Goal: Task Accomplishment & Management: Use online tool/utility

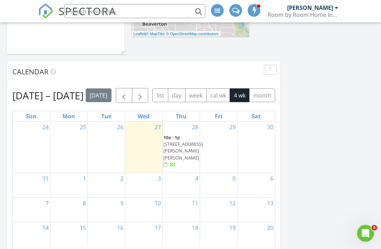
scroll to position [282, 0]
click at [128, 95] on span "button" at bounding box center [124, 95] width 8 height 8
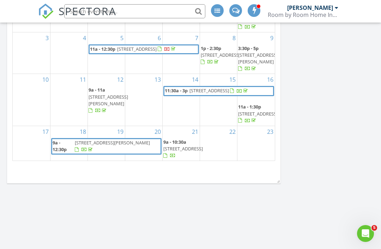
scroll to position [65, 0]
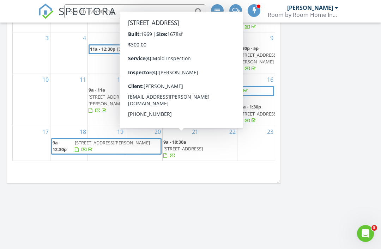
click at [169, 156] on div at bounding box center [166, 157] width 6 height 6
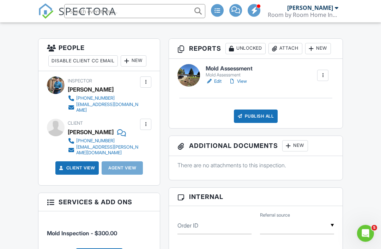
scroll to position [183, 0]
click at [256, 118] on div "Publish All" at bounding box center [256, 116] width 44 height 13
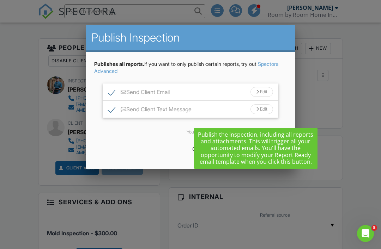
click at [280, 70] on div "Publishes all reports. If you want to only publish certain reports, try out Spe…" at bounding box center [190, 68] width 193 height 14
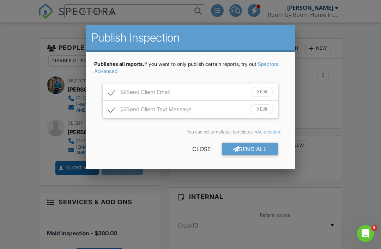
click at [253, 151] on div "Send All" at bounding box center [250, 149] width 56 height 13
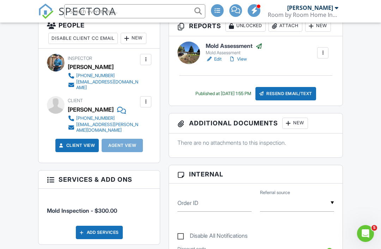
click at [76, 142] on link "Client View" at bounding box center [76, 145] width 37 height 7
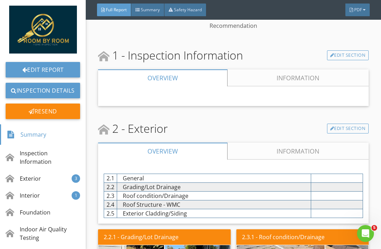
scroll to position [205, 0]
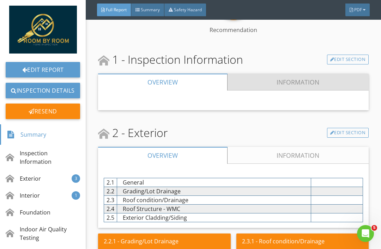
click at [297, 85] on link "Information" at bounding box center [299, 82] width 142 height 17
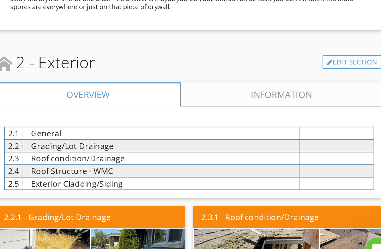
scroll to position [608, 0]
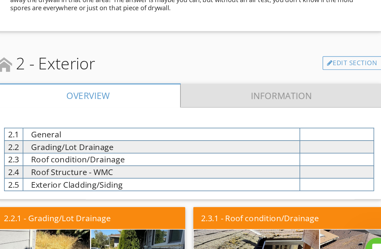
click at [228, 117] on link "Information" at bounding box center [299, 125] width 142 height 17
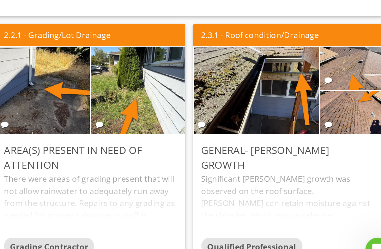
scroll to position [1154, 0]
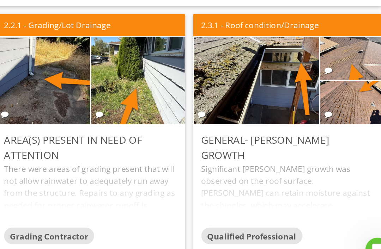
click at [104, 173] on div "There were areas of grading present that will not allow rainwater to adequately…" at bounding box center [164, 195] width 121 height 45
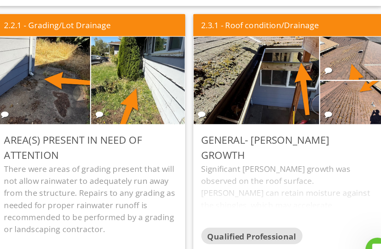
click at [49, 69] on img at bounding box center [131, 115] width 164 height 123
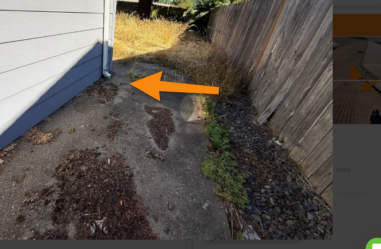
click at [87, 51] on img at bounding box center [190, 119] width 341 height 216
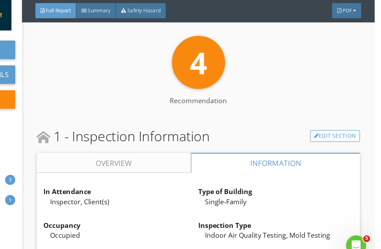
scroll to position [0, 0]
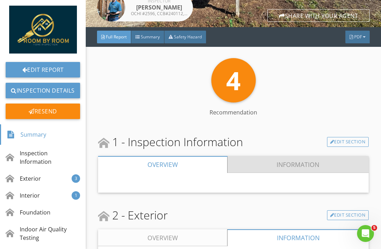
click at [298, 169] on link "Information" at bounding box center [299, 164] width 142 height 17
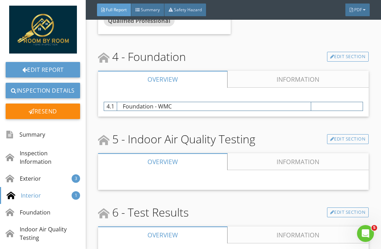
scroll to position [1830, 0]
click at [299, 88] on link "Information" at bounding box center [299, 79] width 142 height 17
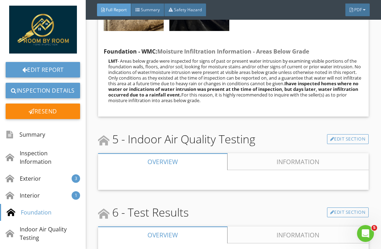
scroll to position [2186, 0]
click at [299, 170] on link "Information" at bounding box center [299, 162] width 142 height 17
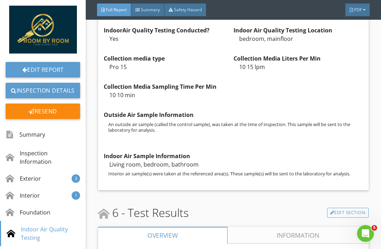
scroll to position [2342, 0]
click at [289, 238] on link "Information" at bounding box center [299, 236] width 142 height 17
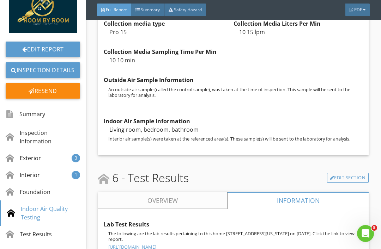
scroll to position [20, 0]
click at [29, 230] on div "Test Results" at bounding box center [29, 234] width 46 height 8
click at [302, 192] on div at bounding box center [298, 200] width 141 height 17
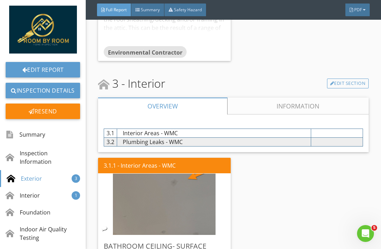
scroll to position [1537, 0]
click at [301, 112] on link "Information" at bounding box center [299, 106] width 142 height 17
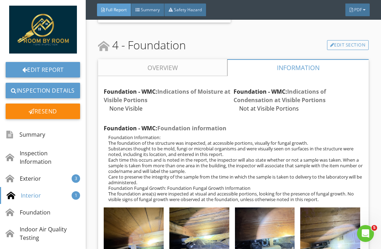
scroll to position [2141, 0]
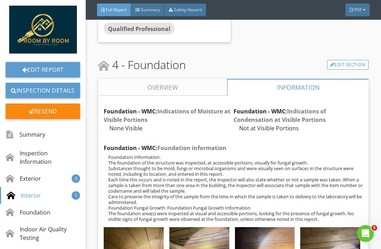
click at [301, 94] on div at bounding box center [299, 87] width 142 height 17
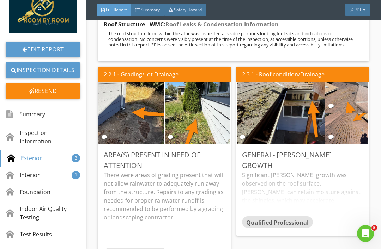
scroll to position [1155, 0]
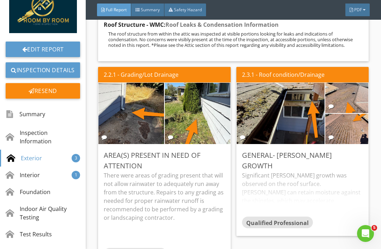
click at [297, 130] on img at bounding box center [280, 113] width 115 height 153
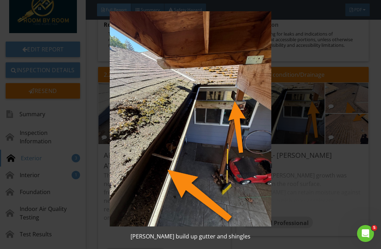
click at [231, 149] on img at bounding box center [190, 119] width 341 height 216
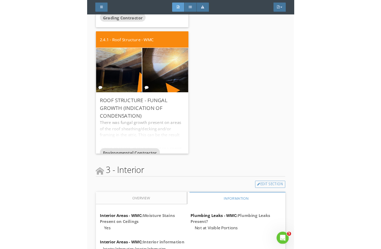
scroll to position [0, 0]
